Goal: Information Seeking & Learning: Learn about a topic

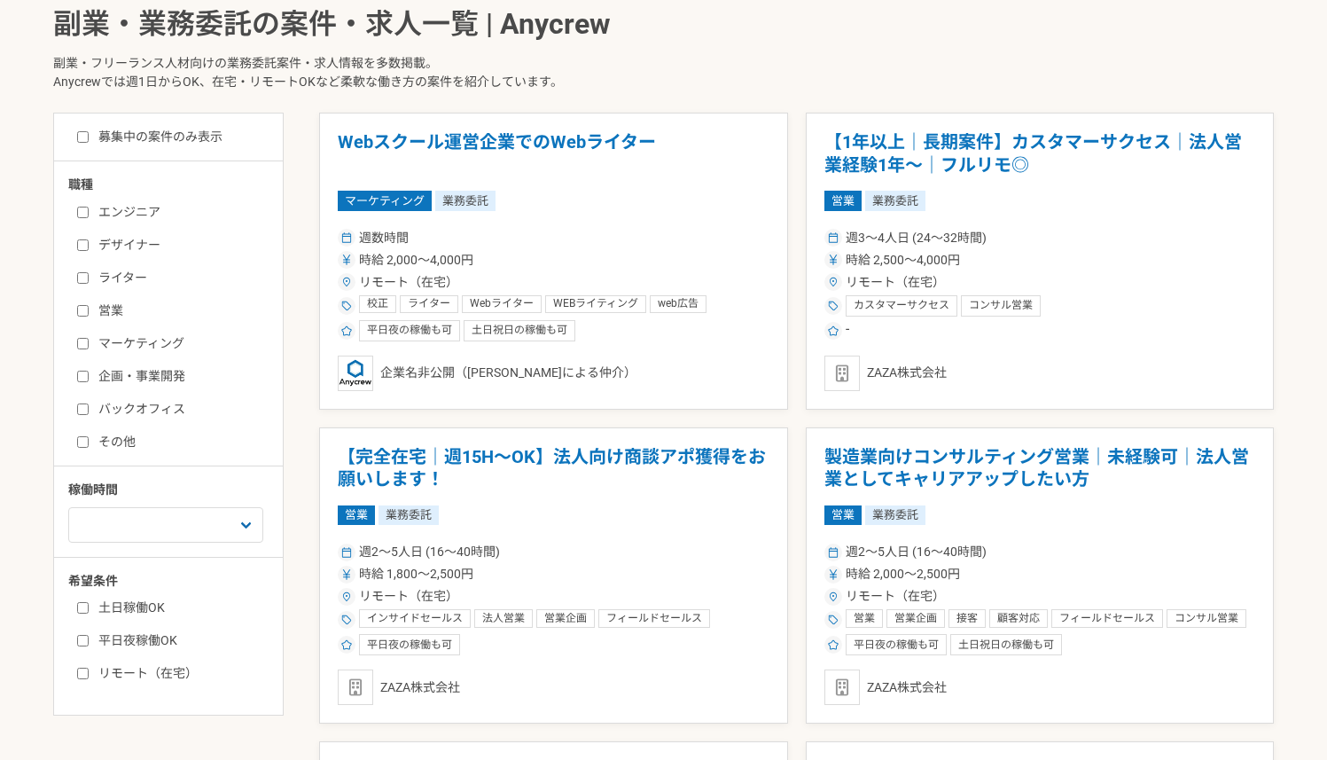
scroll to position [507, 0]
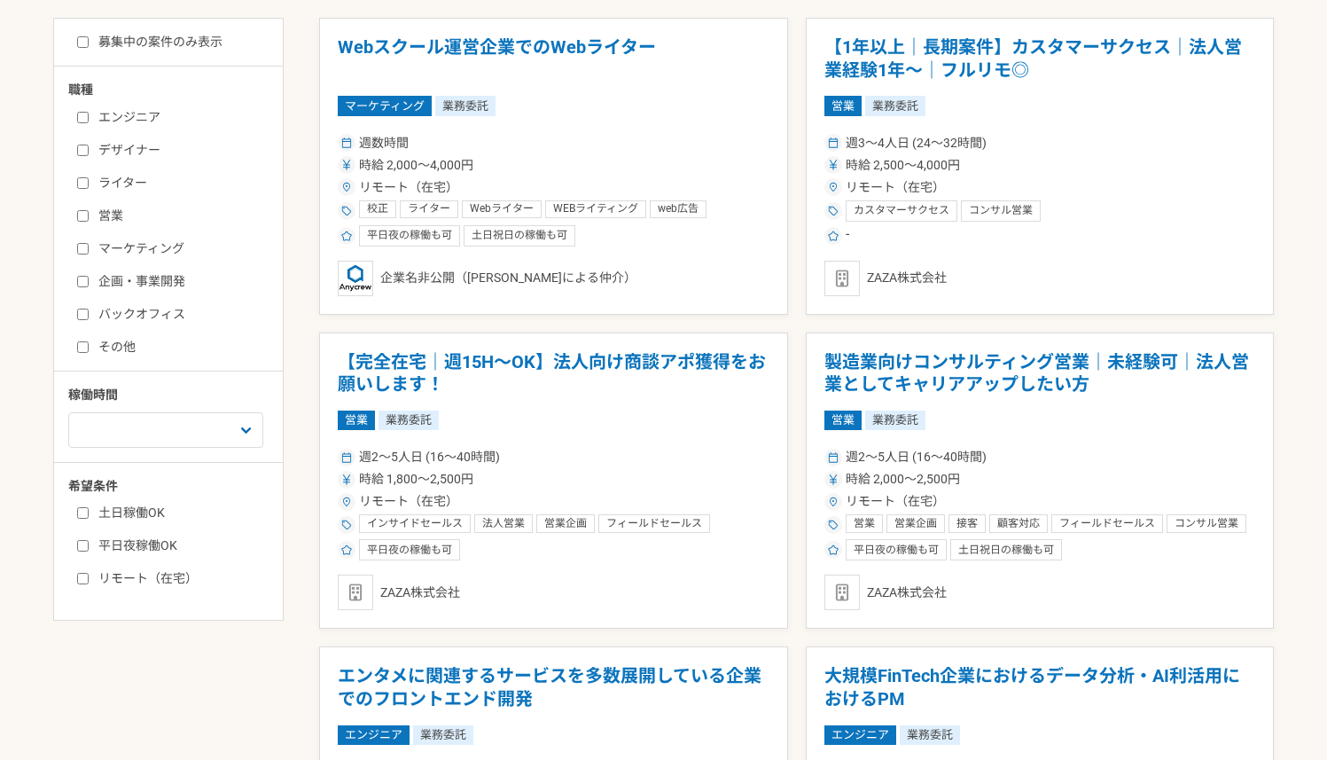
click at [136, 151] on label "デザイナー" at bounding box center [179, 150] width 204 height 19
click at [89, 151] on input "デザイナー" at bounding box center [83, 150] width 12 height 12
checkbox input "true"
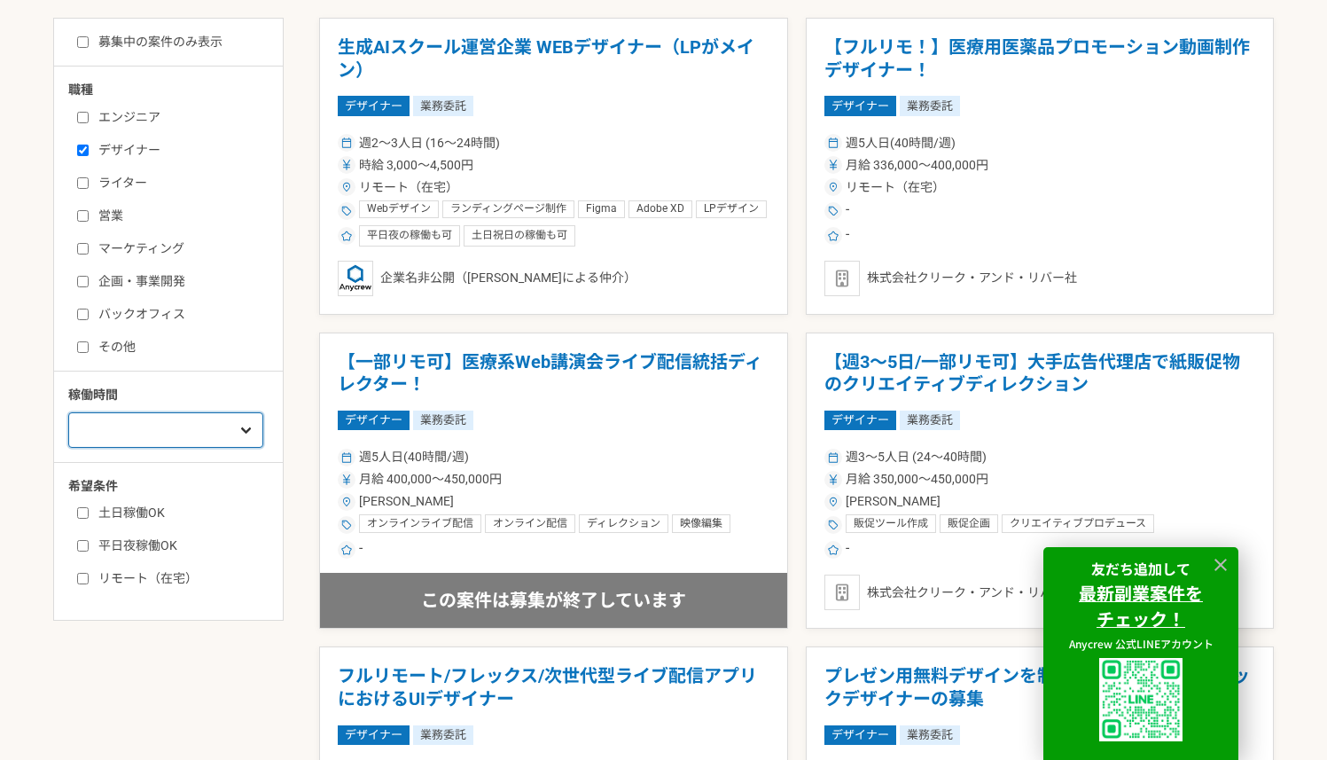
click at [192, 417] on select "週1人日（8時間）以下 週2人日（16時間）以下 週3人日（24時間）以下 週4人日（32時間）以下 週5人日（40時間）以下" at bounding box center [165, 429] width 195 height 35
select select "1"
click at [68, 412] on select "週1人日（8時間）以下 週2人日（16時間）以下 週3人日（24時間）以下 週4人日（32時間）以下 週5人日（40時間）以下" at bounding box center [165, 429] width 195 height 35
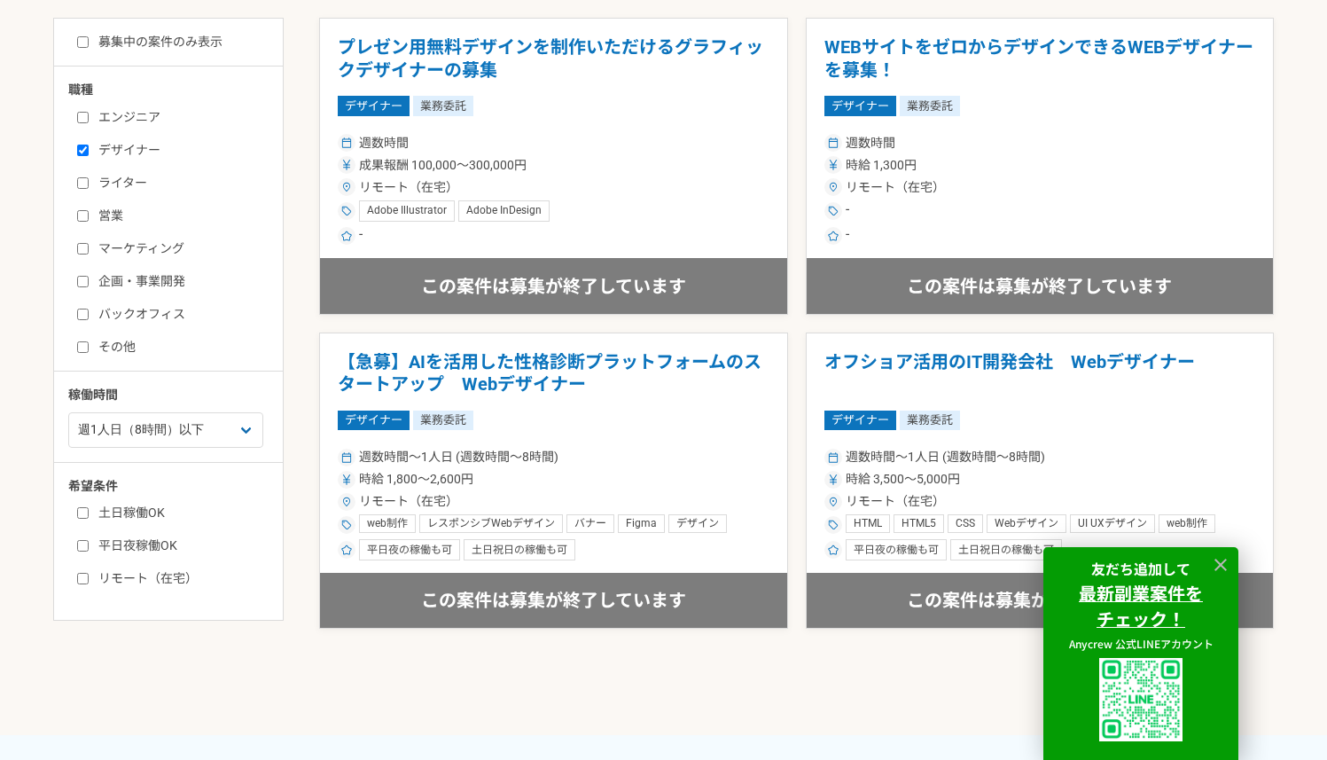
click at [148, 517] on label "土日稼働OK" at bounding box center [179, 512] width 204 height 19
click at [89, 517] on input "土日稼働OK" at bounding box center [83, 513] width 12 height 12
checkbox input "true"
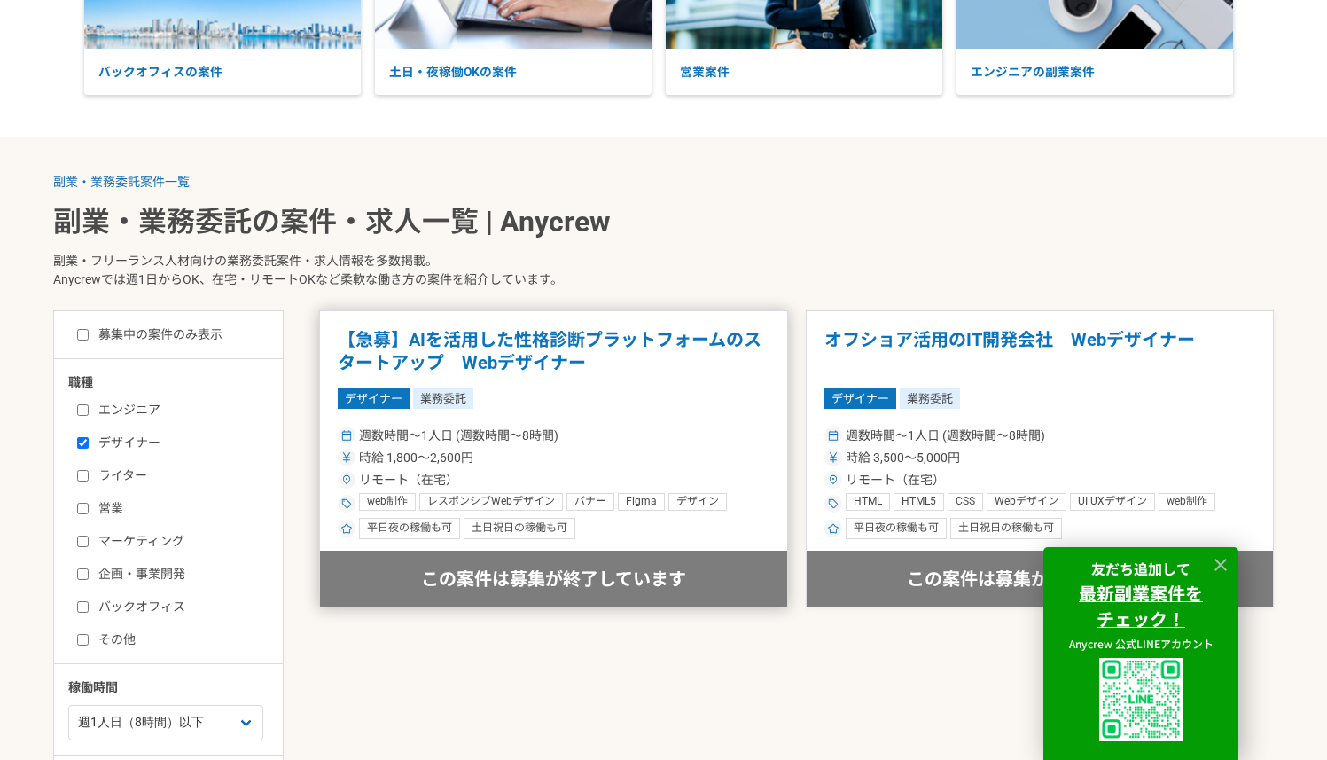
scroll to position [199, 0]
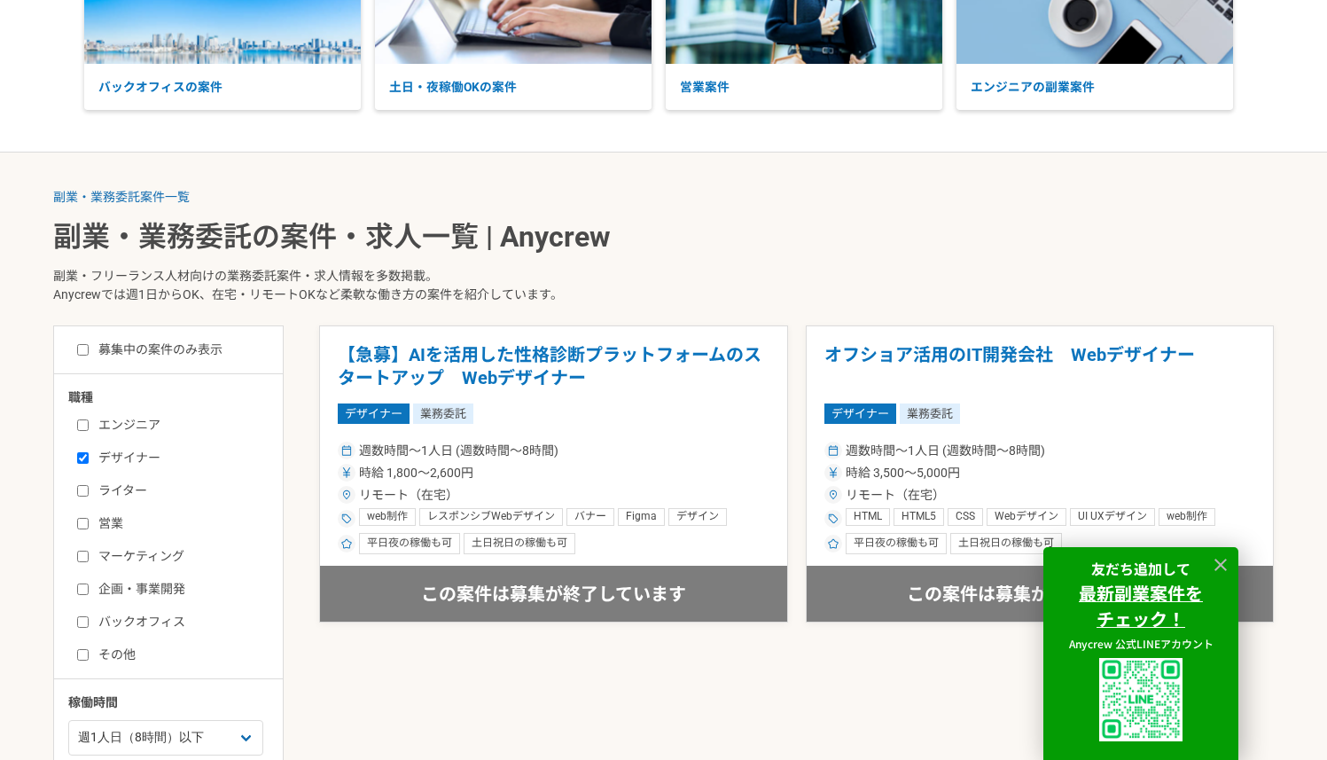
click at [511, 276] on p "副業・フリーランス人材向けの業務委託案件・求人情報を多数掲載。 Anycrewでは週1日からOK、在宅・リモートOKなど柔軟な働き方の案件を紹介しています。" at bounding box center [663, 289] width 1220 height 73
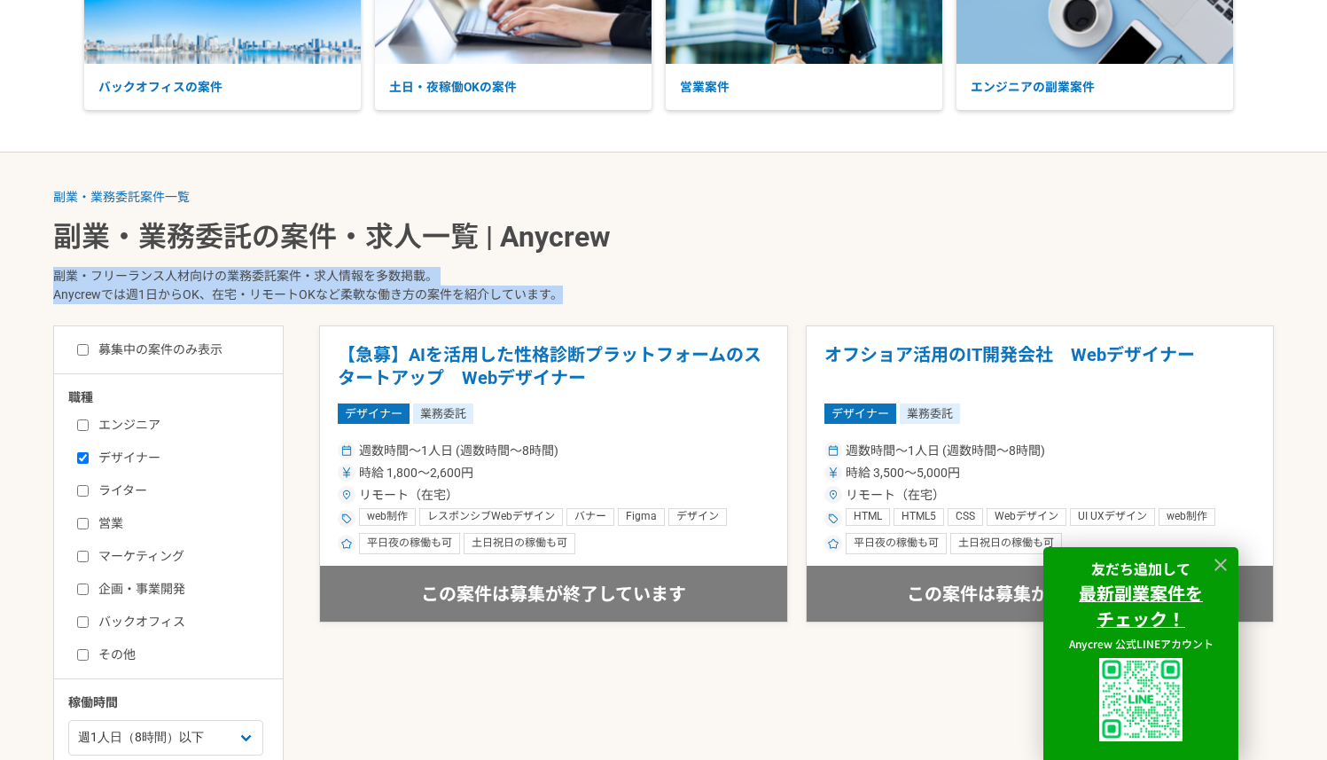
drag, startPoint x: 580, startPoint y: 302, endPoint x: 9, endPoint y: 277, distance: 571.3
click at [9, 277] on main "副業・業務委託案件一覧 副業・業務委託の案件・求人一覧 | Anycrew 副業・フリーランス人材向けの業務委託案件・求人情報を多数掲載。 Anycrewでは…" at bounding box center [663, 557] width 1327 height 811
click at [775, 303] on p "副業・フリーランス人材向けの業務委託案件・求人情報を多数掲載。 Anycrewでは週1日からOK、在宅・リモートOKなど柔軟な働き方の案件を紹介しています。" at bounding box center [663, 289] width 1220 height 73
